Goal: Information Seeking & Learning: Learn about a topic

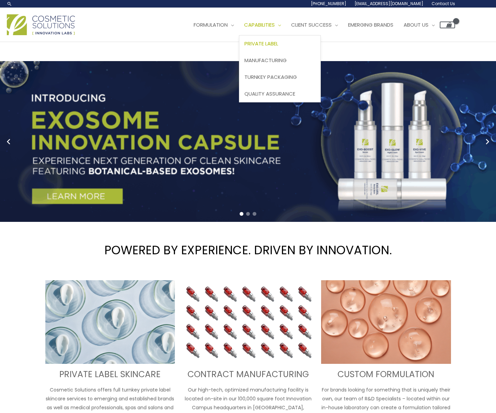
click at [245, 47] on span "Private Label" at bounding box center [262, 43] width 34 height 7
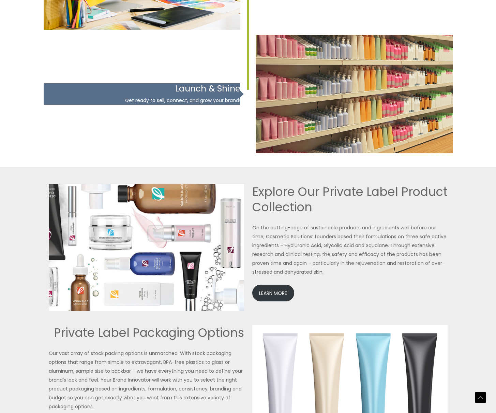
scroll to position [1537, 0]
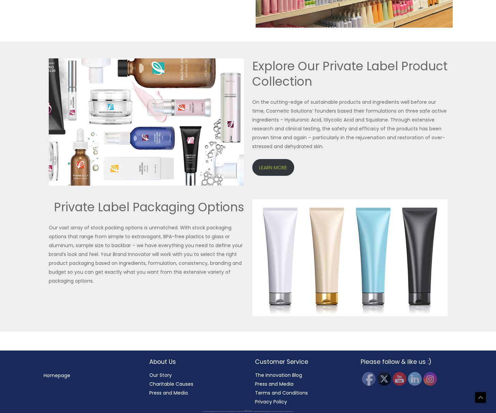
click at [289, 176] on link "LEARN MORE" at bounding box center [273, 167] width 42 height 17
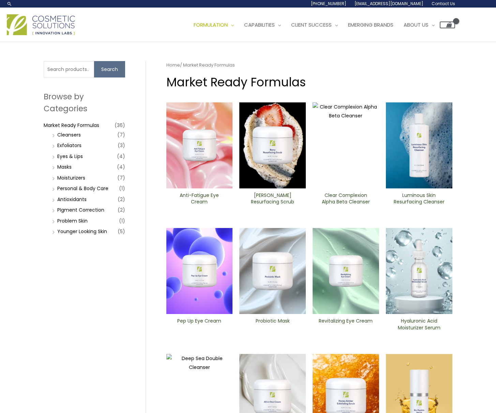
scroll to position [65, 0]
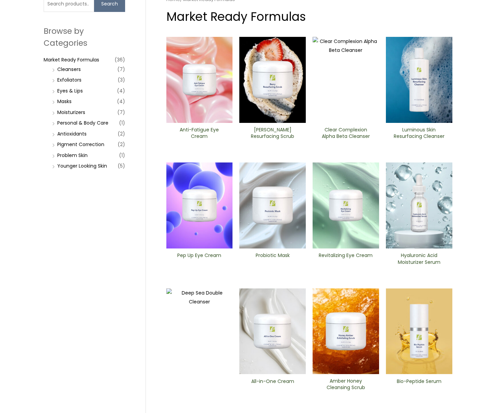
click at [54, 128] on li "Personal & Body Care (1)" at bounding box center [87, 123] width 75 height 10
click at [55, 128] on li "Personal & Body Care (1)" at bounding box center [87, 123] width 75 height 10
click at [53, 117] on li "Moisturizers (7)" at bounding box center [87, 112] width 75 height 10
click at [63, 116] on link "Moisturizers" at bounding box center [71, 112] width 28 height 7
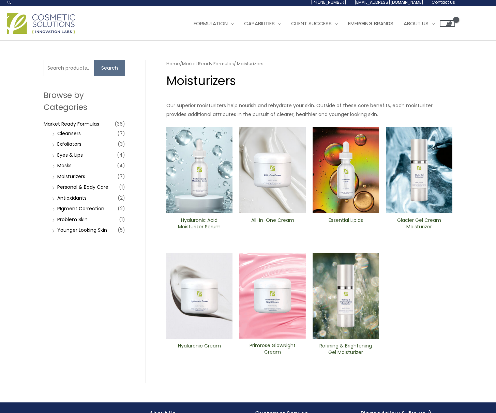
scroll to position [200, 0]
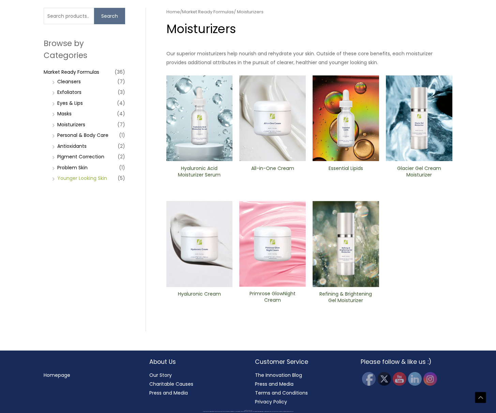
click at [74, 181] on link "Younger Looking Skin" at bounding box center [82, 178] width 50 height 7
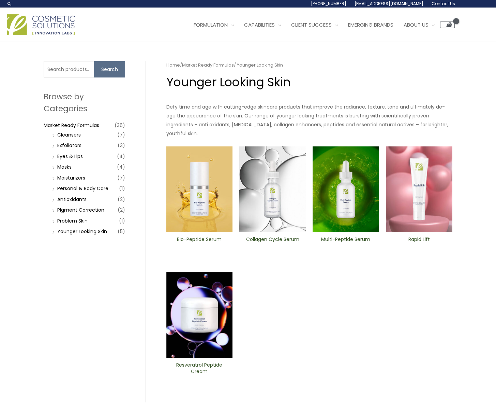
click at [0, 0] on input "Search..." at bounding box center [0, 0] width 0 height 0
type input "sun"
click at [0, 0] on span at bounding box center [0, 0] width 0 height 0
